Goal: Check status: Check status

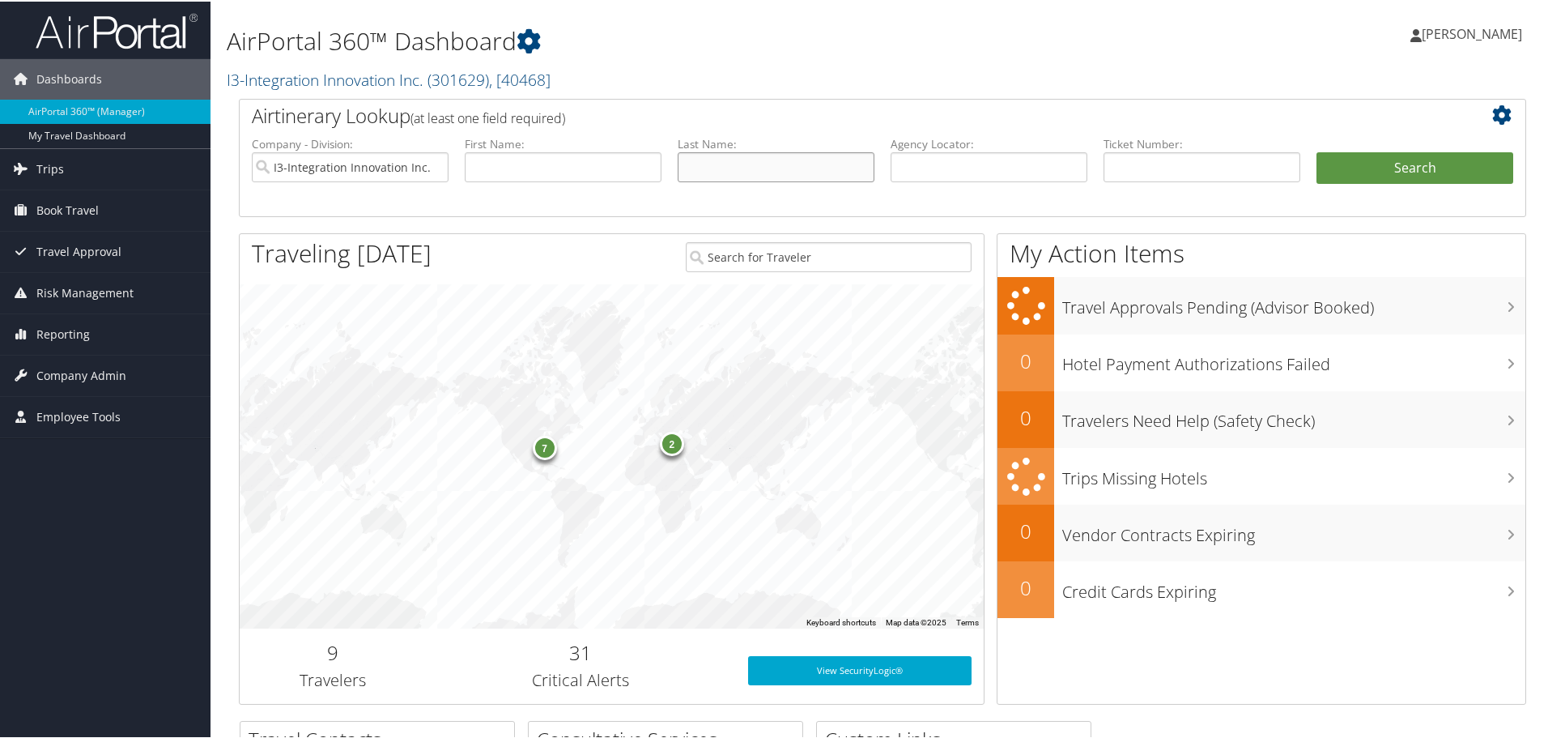
click at [723, 161] on input "text" at bounding box center [776, 166] width 197 height 30
type input "[PERSON_NAME]"
click at [1317, 151] on button "Search" at bounding box center [1415, 167] width 197 height 32
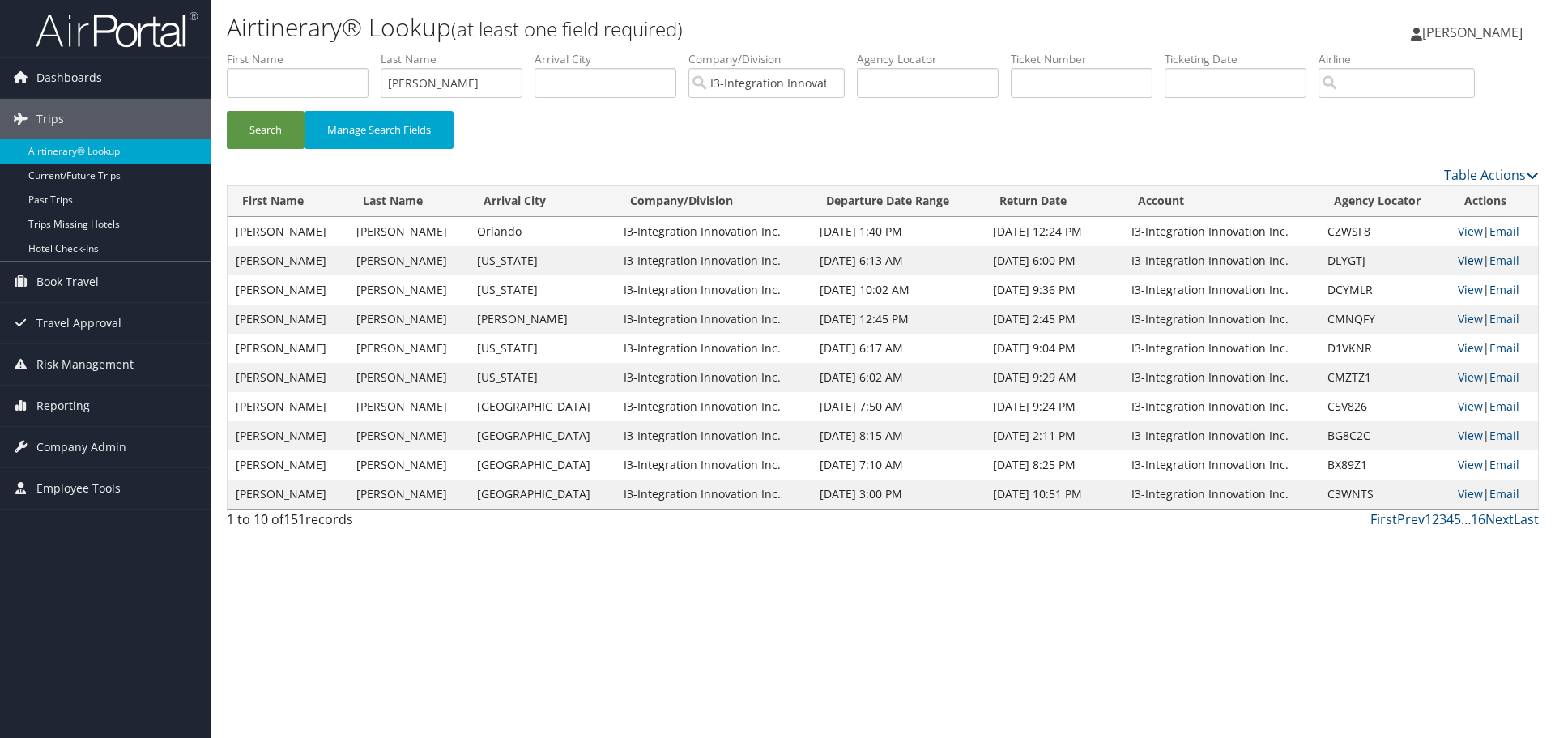
click at [1458, 264] on link "View" at bounding box center [1470, 260] width 25 height 15
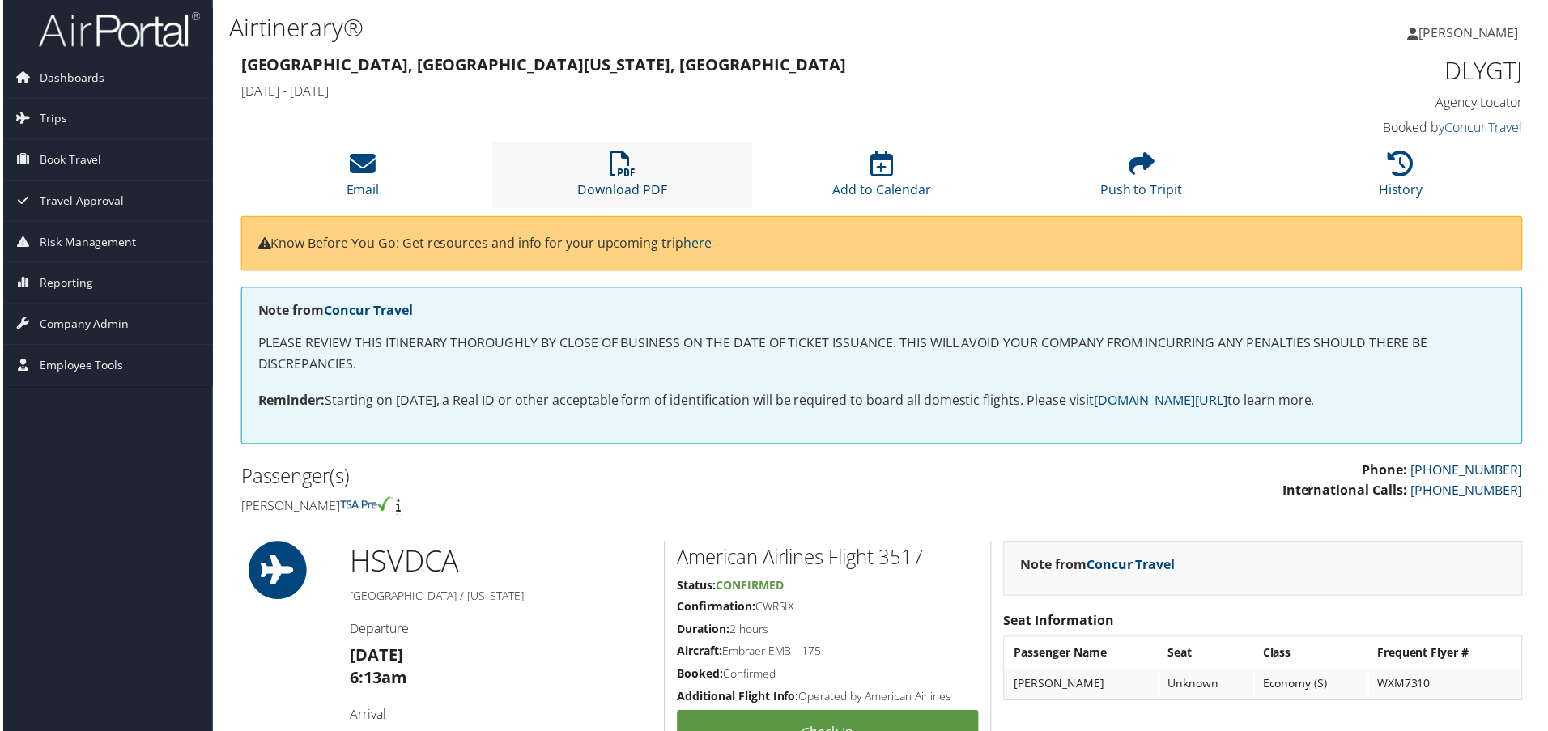
click at [644, 190] on link "Download PDF" at bounding box center [622, 179] width 90 height 39
click at [609, 171] on icon at bounding box center [622, 164] width 26 height 26
